Goal: Find specific page/section: Find specific page/section

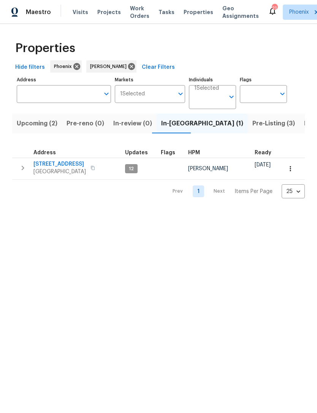
scroll to position [0, 0]
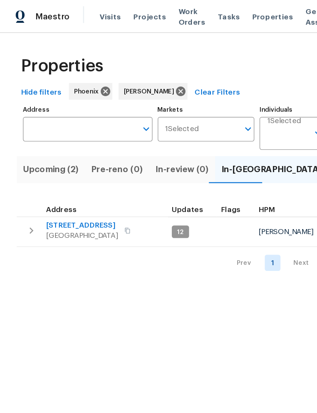
click at [46, 92] on input "Address" at bounding box center [58, 94] width 83 height 18
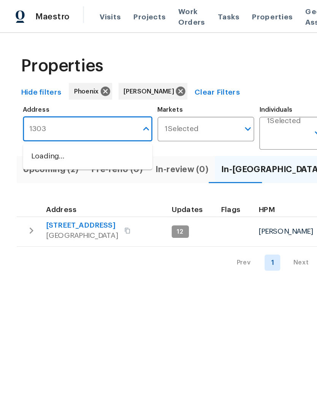
type input "13030"
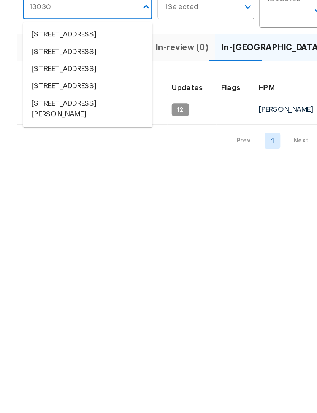
click at [37, 158] on li "13030 W Hearn Rd El Mirage AZ 85335" at bounding box center [64, 168] width 94 height 21
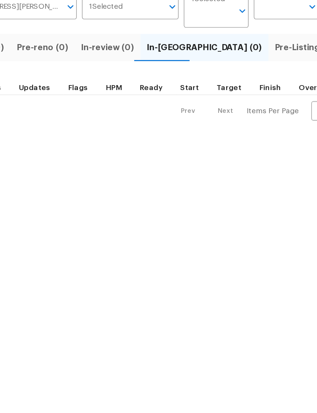
click at [255, 118] on span "Pre-Listing (1)" at bounding box center [275, 123] width 41 height 11
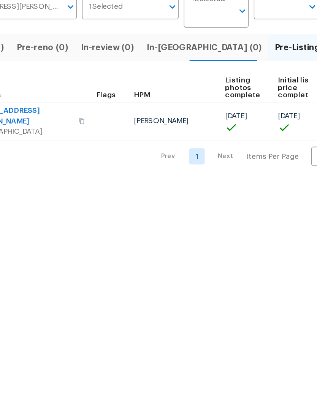
click at [33, 166] on span "13030 W Hearn Rd" at bounding box center [70, 173] width 74 height 15
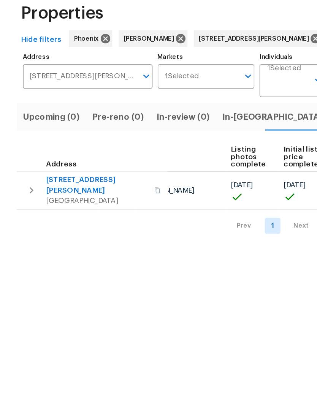
scroll to position [0, 51]
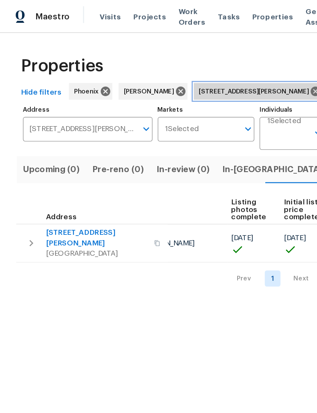
click at [226, 65] on icon at bounding box center [229, 66] width 7 height 7
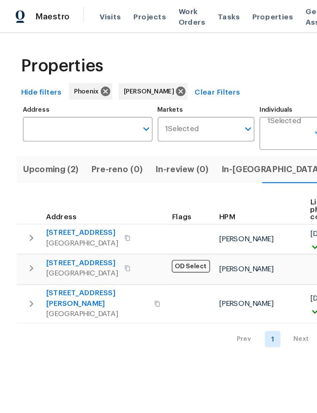
click at [174, 125] on span "In-reno (1)" at bounding box center [202, 123] width 82 height 11
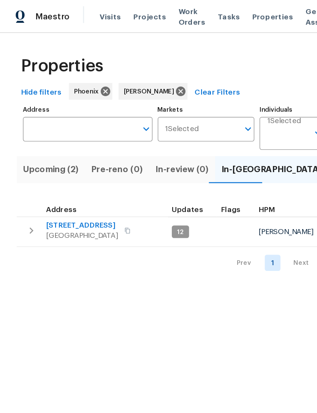
click at [51, 163] on span "12406 W Rosewood Dr" at bounding box center [59, 164] width 52 height 8
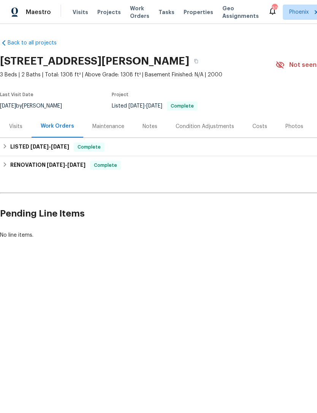
click at [287, 127] on div "Photos" at bounding box center [294, 127] width 18 height 8
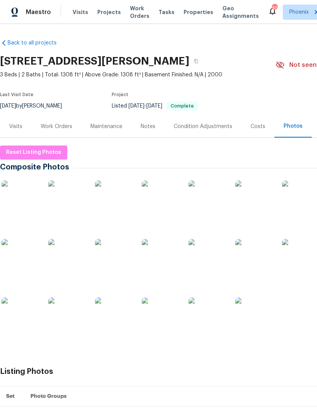
click at [24, 193] on img at bounding box center [21, 200] width 38 height 38
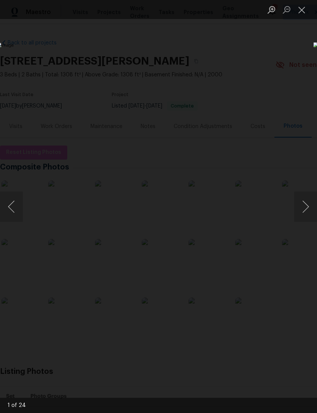
click at [311, 212] on button "Next image" at bounding box center [305, 207] width 23 height 30
click at [308, 208] on button "Next image" at bounding box center [305, 207] width 23 height 30
click at [307, 206] on button "Next image" at bounding box center [305, 207] width 23 height 30
click at [310, 203] on button "Next image" at bounding box center [305, 207] width 23 height 30
click at [308, 203] on button "Next image" at bounding box center [305, 207] width 23 height 30
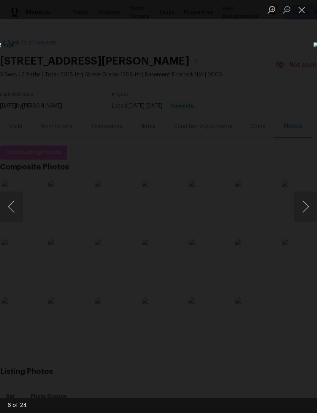
click at [304, 11] on button "Close lightbox" at bounding box center [301, 9] width 15 height 13
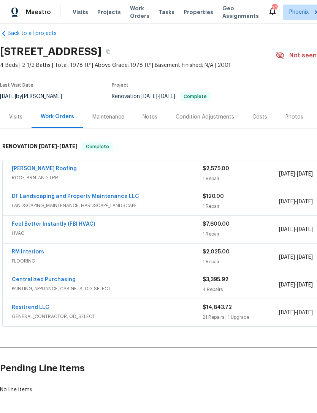
scroll to position [10, 0]
click at [32, 306] on link "Resitrend LLC" at bounding box center [31, 307] width 38 height 5
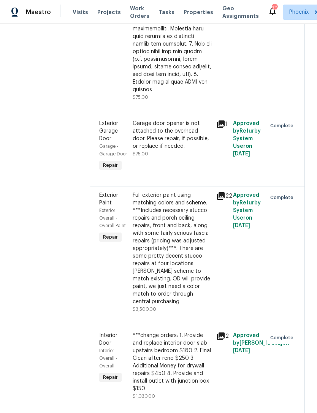
scroll to position [435, 0]
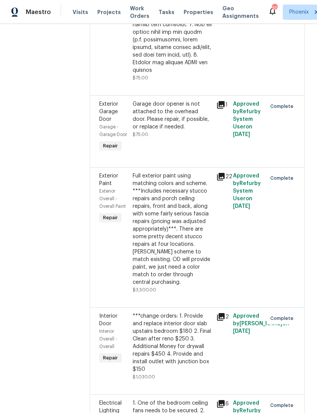
click at [173, 228] on div "Full exterior paint using matching colors and scheme. ***Includes necessary stu…" at bounding box center [172, 229] width 79 height 114
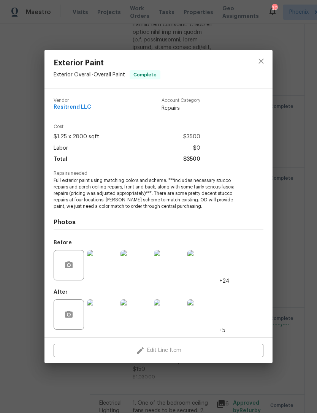
click at [108, 313] on img at bounding box center [102, 315] width 30 height 30
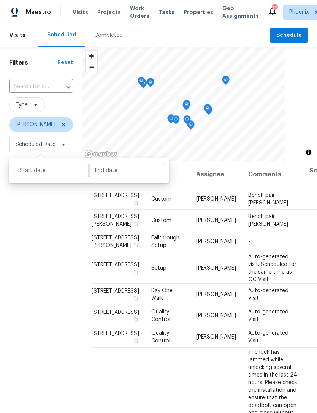
scroll to position [152, 0]
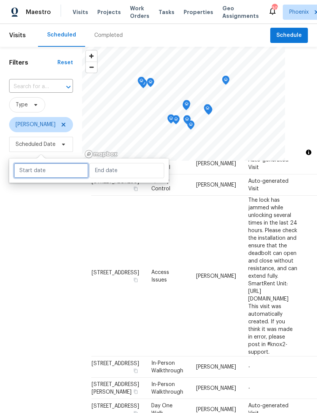
click at [43, 170] on input "text" at bounding box center [51, 170] width 75 height 15
select select "8"
select select "2025"
select select "9"
select select "2025"
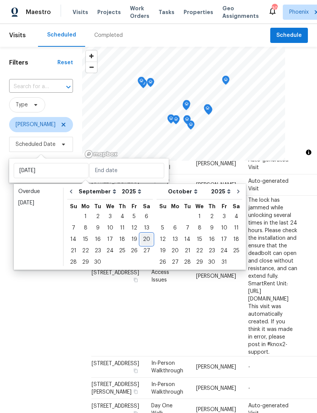
click at [143, 237] on div "20" at bounding box center [146, 239] width 13 height 11
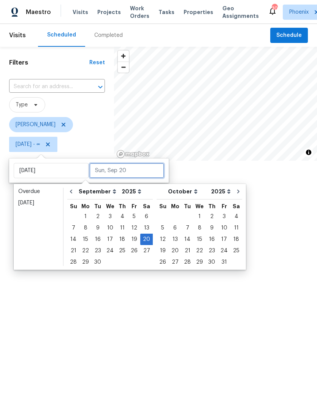
type input "[DATE]"
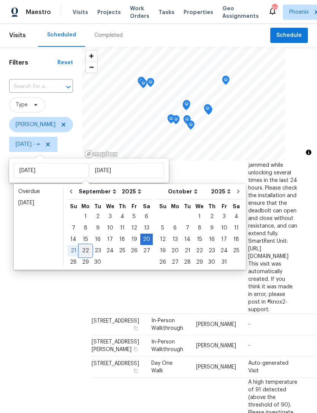
click at [86, 250] on div "22" at bounding box center [85, 251] width 12 height 11
type input "[DATE]"
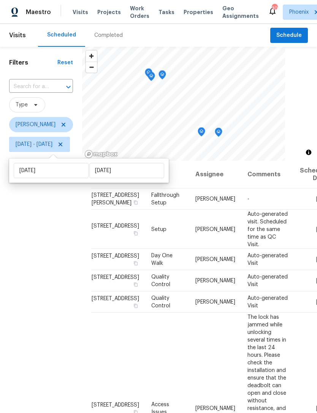
click at [58, 238] on div "Filters Reset ​ Type [PERSON_NAME] [DATE] - [DATE]" at bounding box center [41, 269] width 82 height 445
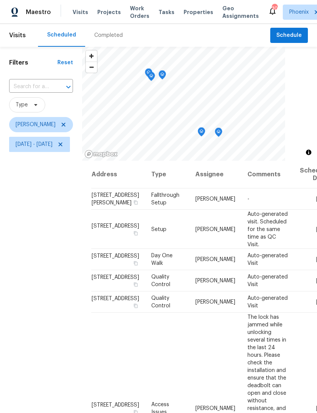
click at [166, 73] on icon "Map marker" at bounding box center [162, 75] width 7 height 9
